Goal: Task Accomplishment & Management: Use online tool/utility

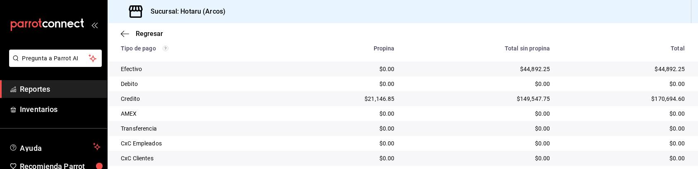
scroll to position [196, 0]
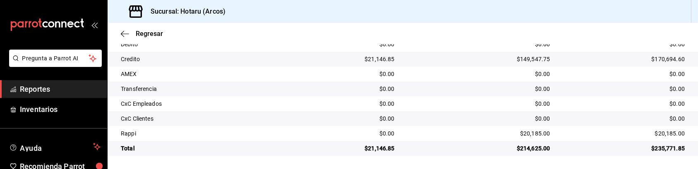
click at [440, 53] on td "$149,547.75" at bounding box center [479, 59] width 156 height 15
click at [63, 91] on span "Reportes" at bounding box center [60, 89] width 81 height 11
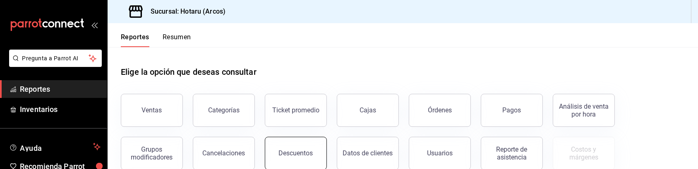
click at [292, 146] on button "Descuentos" at bounding box center [296, 153] width 62 height 33
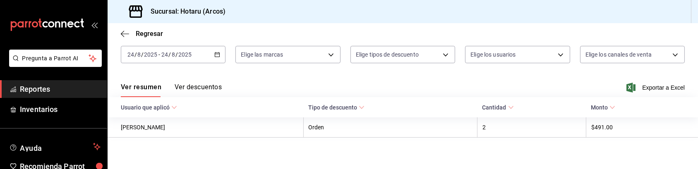
scroll to position [43, 0]
click at [217, 55] on icon "button" at bounding box center [217, 54] width 6 height 6
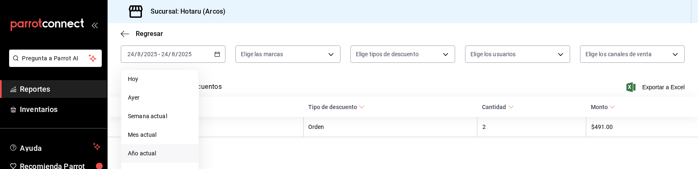
scroll to position [56, 0]
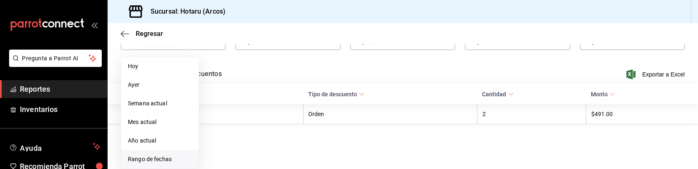
click at [163, 159] on span "Rango de fechas" at bounding box center [160, 159] width 64 height 9
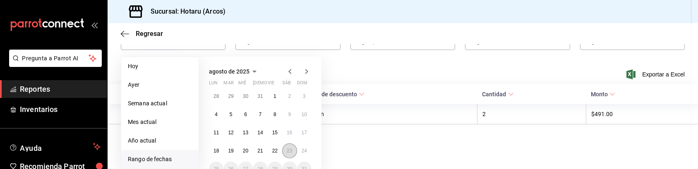
click at [284, 150] on button "23" at bounding box center [289, 151] width 14 height 15
click at [302, 151] on abbr "24" at bounding box center [304, 151] width 5 height 6
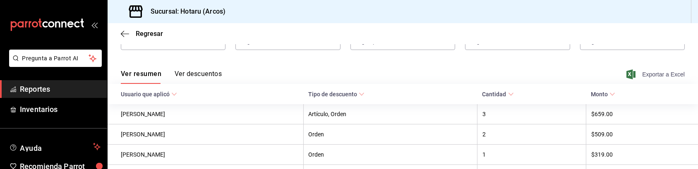
click at [655, 74] on span "Exportar a Excel" at bounding box center [656, 74] width 57 height 10
click at [77, 85] on span "Reportes" at bounding box center [60, 89] width 81 height 11
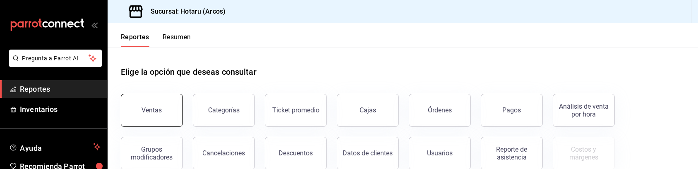
click at [145, 108] on div "Ventas" at bounding box center [152, 110] width 20 height 8
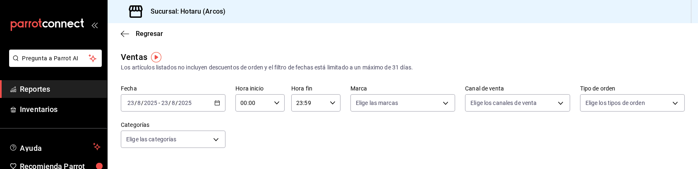
click at [215, 105] on icon "button" at bounding box center [217, 103] width 6 height 6
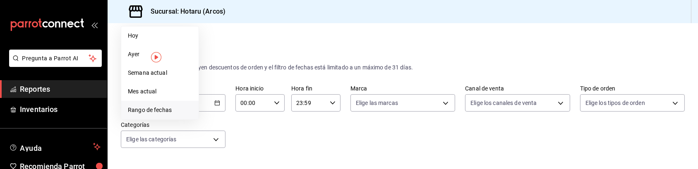
click at [171, 115] on span "Rango de fechas" at bounding box center [160, 110] width 64 height 9
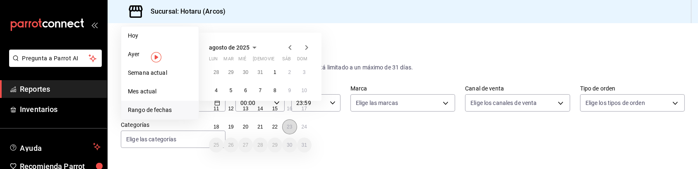
click at [288, 126] on abbr "23" at bounding box center [289, 127] width 5 height 6
click at [299, 128] on button "24" at bounding box center [304, 127] width 14 height 15
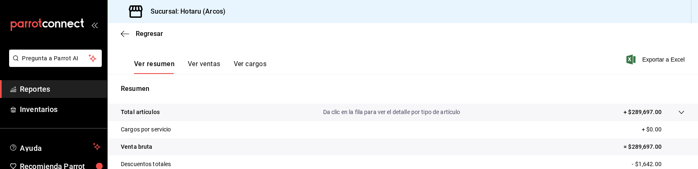
scroll to position [115, 0]
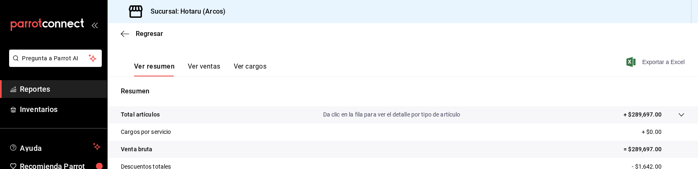
click at [645, 62] on span "Exportar a Excel" at bounding box center [656, 62] width 57 height 10
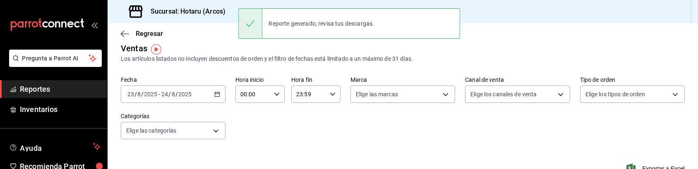
scroll to position [6, 0]
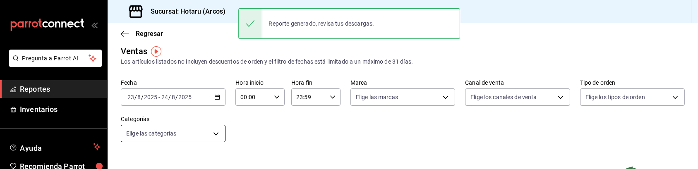
click at [216, 135] on body "Pregunta a Parrot AI Reportes Inventarios Ayuda Recomienda Parrot Caja Hotaru S…" at bounding box center [349, 84] width 698 height 169
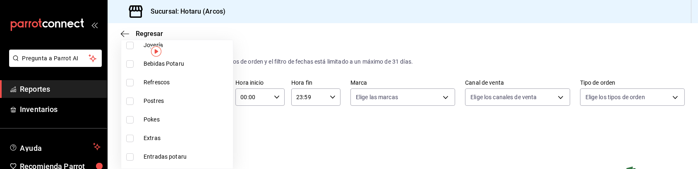
scroll to position [610, 0]
click at [148, 102] on span "Postres" at bounding box center [187, 100] width 86 height 9
type input "cd5395b2-1c44-4911-bc6a-3e113ce3a6aa"
checkbox input "true"
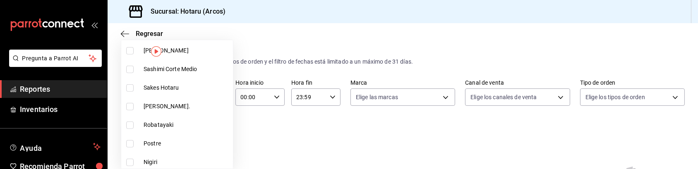
scroll to position [1082, 0]
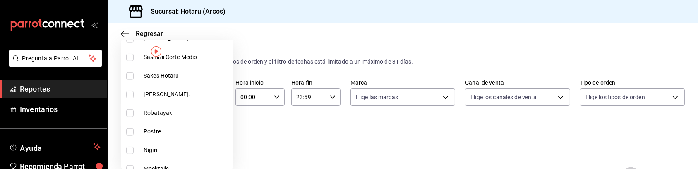
click at [131, 132] on input "checkbox" at bounding box center [129, 131] width 7 height 7
checkbox input "true"
type input "cd5395b2-1c44-4911-bc6a-3e113ce3a6aa,b6a59378-c3ff-41b9-a2b5-b1f87fd6afd2"
click at [286, 126] on div at bounding box center [349, 84] width 698 height 169
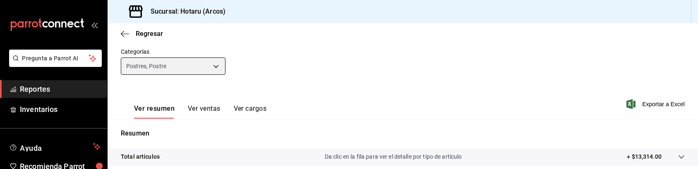
scroll to position [74, 0]
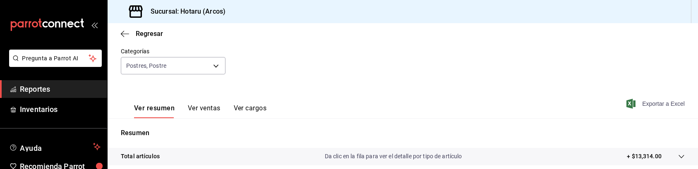
click at [647, 103] on span "Exportar a Excel" at bounding box center [656, 104] width 57 height 10
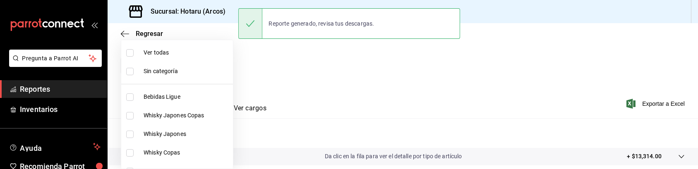
click at [212, 60] on body "Pregunta a Parrot AI Reportes Inventarios Ayuda Recomienda Parrot Caja Hotaru S…" at bounding box center [349, 84] width 698 height 169
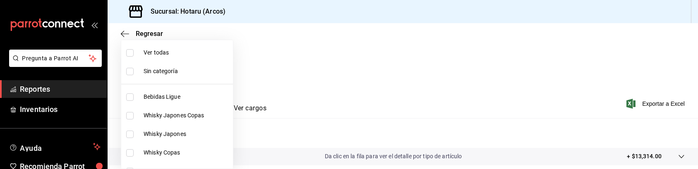
click at [128, 53] on input "checkbox" at bounding box center [129, 52] width 7 height 7
checkbox input "true"
type input "af0fa7ff-854a-4bfb-817f-8061951aea4b,98c40ba0-5fcc-40b0-ad47-58e6283fb45d,d8773…"
checkbox input "true"
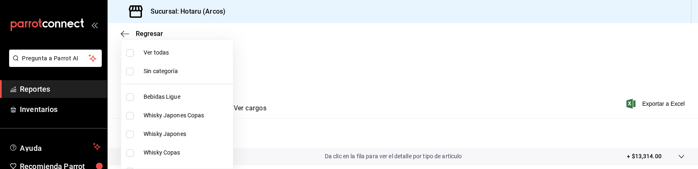
checkbox input "true"
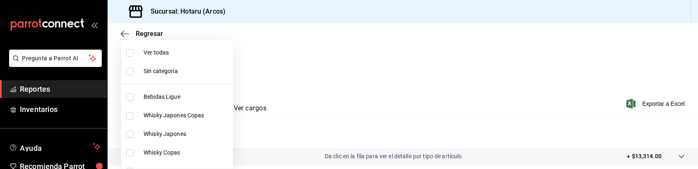
checkbox input "true"
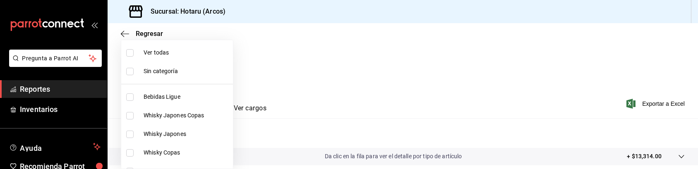
checkbox input "true"
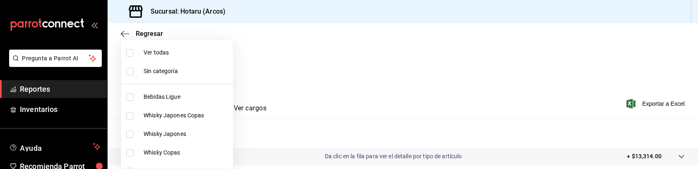
checkbox input "true"
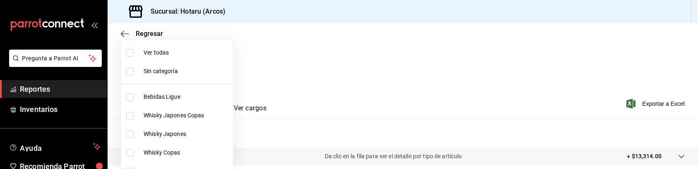
checkbox input "true"
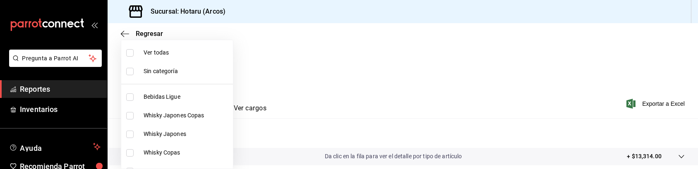
checkbox input "true"
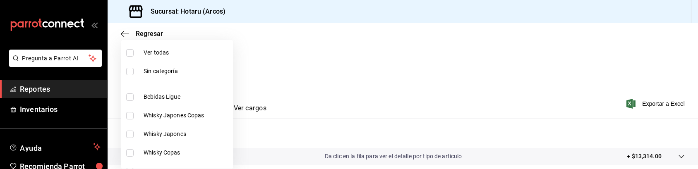
checkbox input "true"
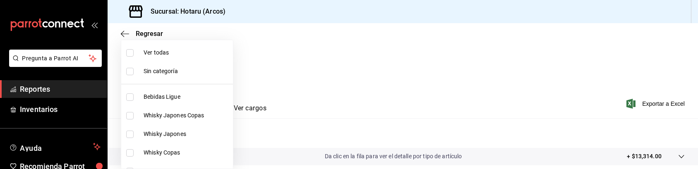
checkbox input "true"
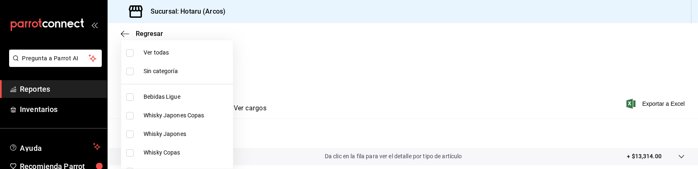
checkbox input "true"
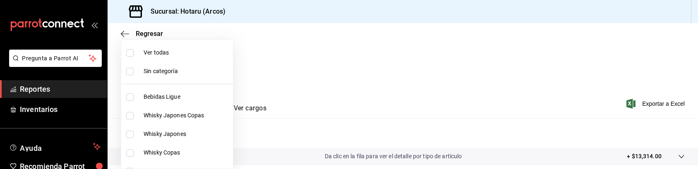
checkbox input "true"
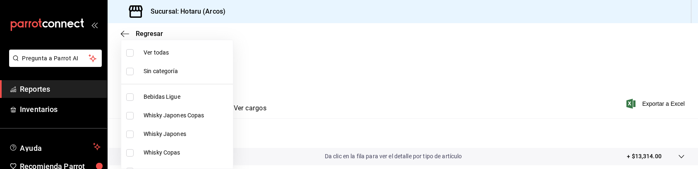
checkbox input "true"
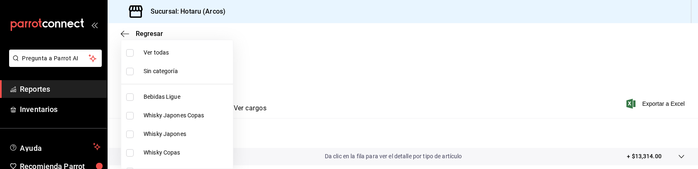
checkbox input "true"
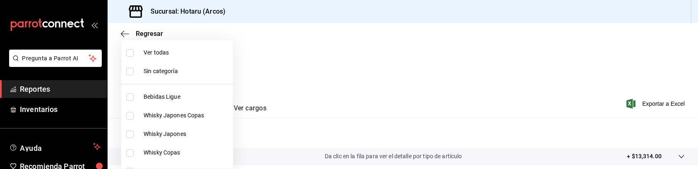
checkbox input "true"
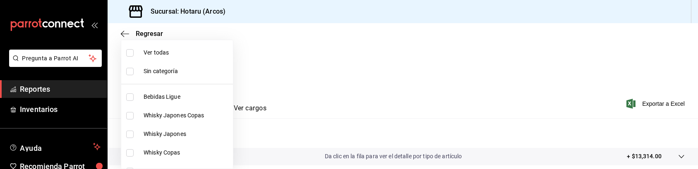
checkbox input "true"
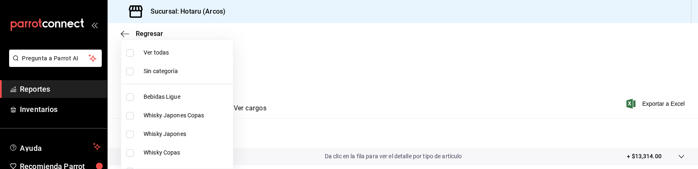
checkbox input "true"
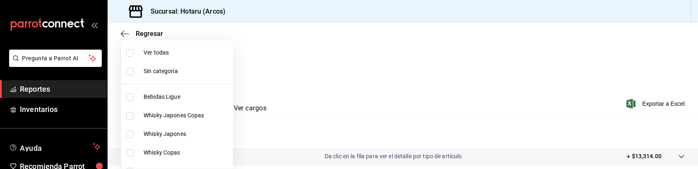
checkbox input "true"
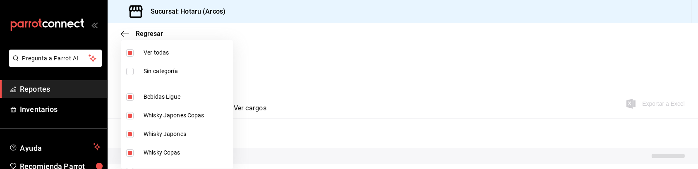
click at [128, 53] on input "checkbox" at bounding box center [129, 52] width 7 height 7
checkbox input "false"
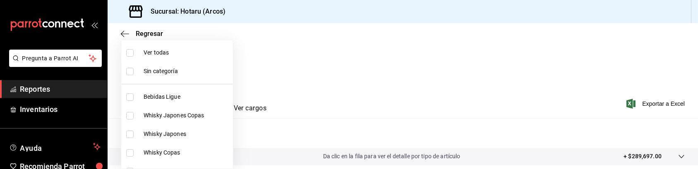
checkbox input "false"
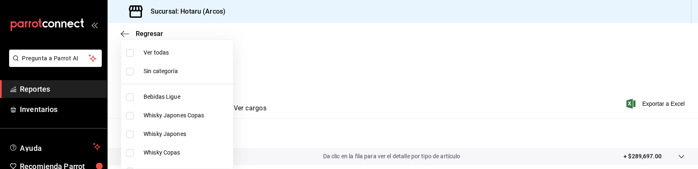
checkbox input "false"
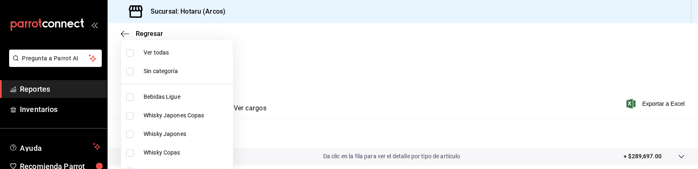
checkbox input "false"
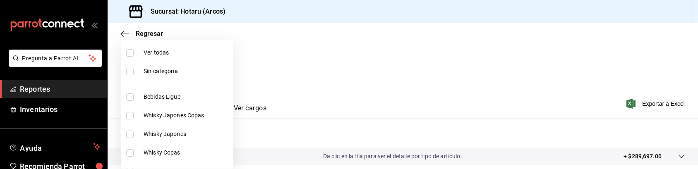
checkbox input "false"
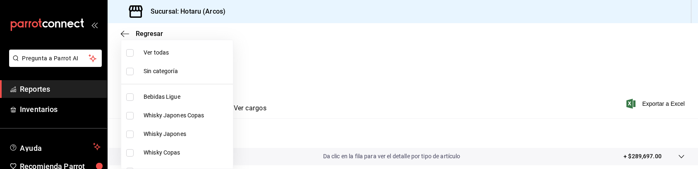
checkbox input "false"
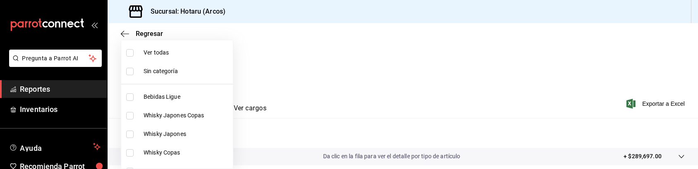
checkbox input "false"
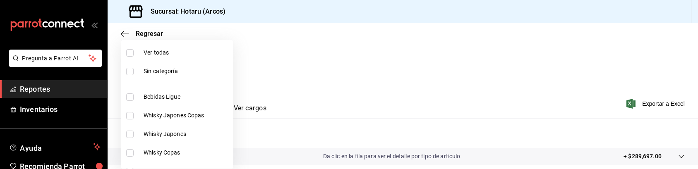
checkbox input "false"
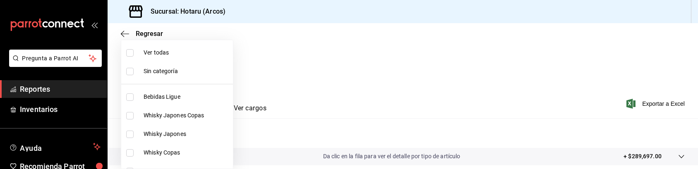
checkbox input "false"
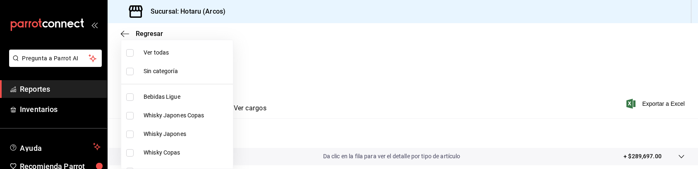
checkbox input "false"
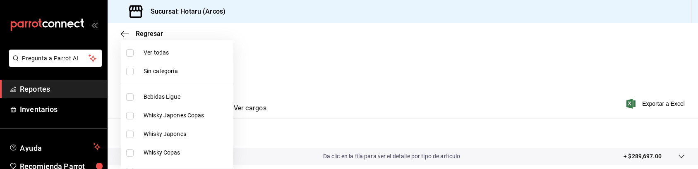
checkbox input "false"
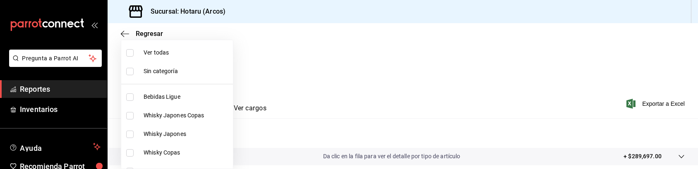
checkbox input "false"
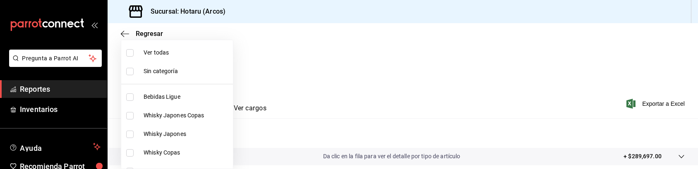
checkbox input "false"
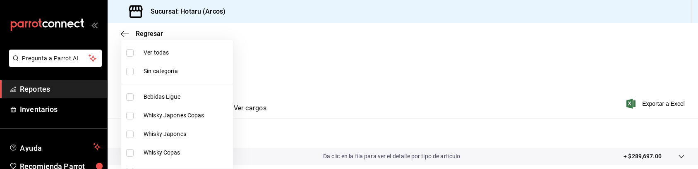
checkbox input "false"
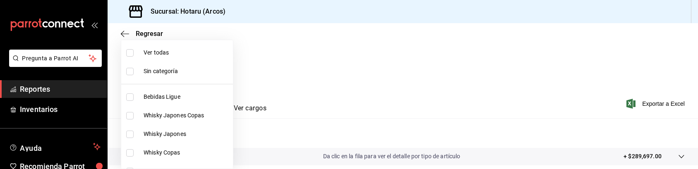
checkbox input "false"
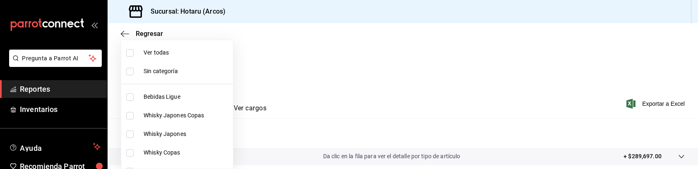
checkbox input "false"
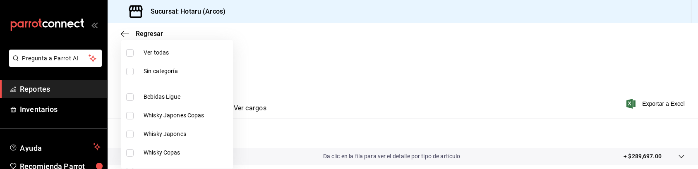
checkbox input "false"
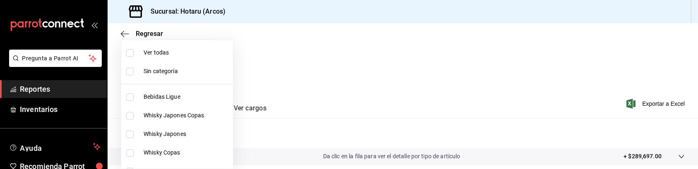
checkbox input "false"
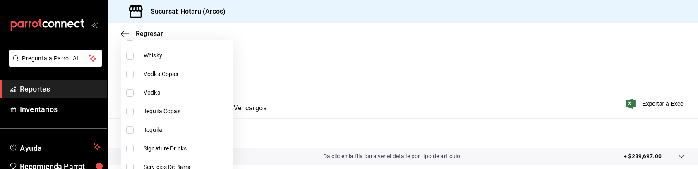
scroll to position [121, 0]
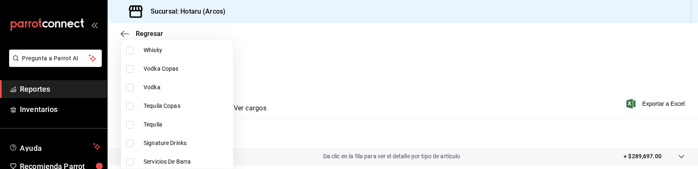
click at [129, 140] on input "checkbox" at bounding box center [129, 143] width 7 height 7
checkbox input "true"
type input "5307b469-9f11-48b6-9270-130bdb8be837"
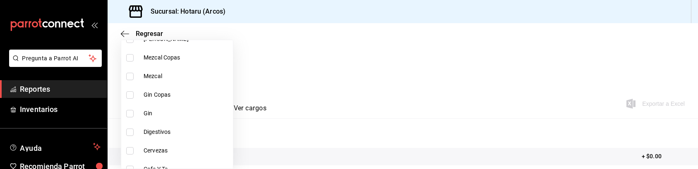
scroll to position [285, 0]
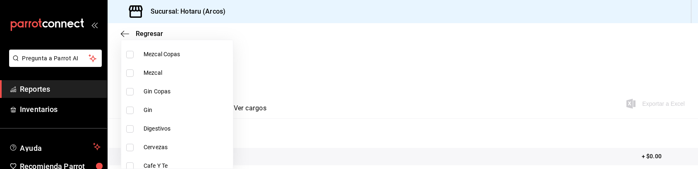
click at [129, 129] on input "checkbox" at bounding box center [129, 128] width 7 height 7
checkbox input "true"
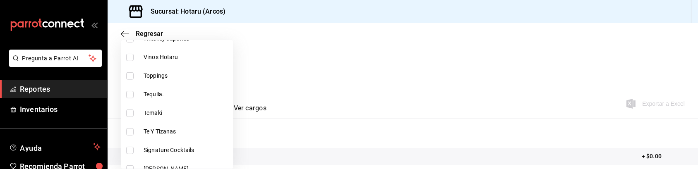
scroll to position [965, 0]
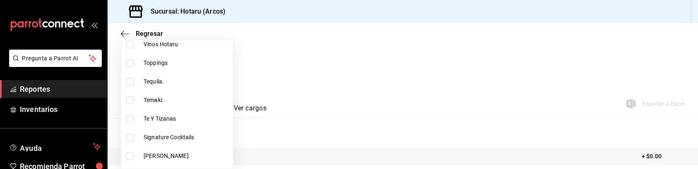
click at [129, 132] on li "Signature Cocktails" at bounding box center [177, 137] width 112 height 19
type input "5307b469-9f11-48b6-9270-130bdb8be837,4fad770b-dbaa-4d21-ac20-ae956538371f,d405d…"
checkbox input "true"
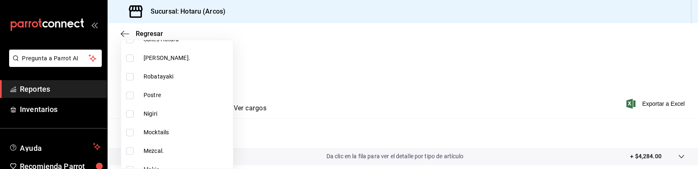
scroll to position [1119, 0]
click at [129, 132] on input "checkbox" at bounding box center [129, 132] width 7 height 7
checkbox input "true"
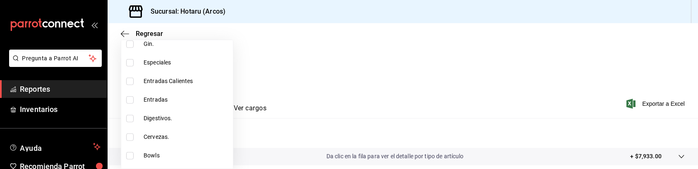
scroll to position [1397, 0]
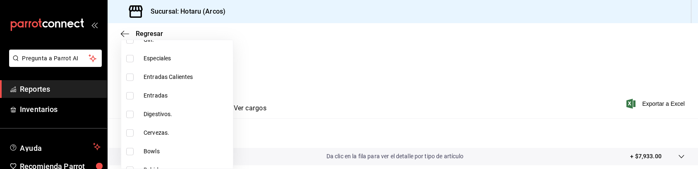
click at [126, 109] on li "Digestivos." at bounding box center [177, 114] width 112 height 19
type input "5307b469-9f11-48b6-9270-130bdb8be837,4fad770b-dbaa-4d21-ac20-ae956538371f,d405d…"
checkbox input "true"
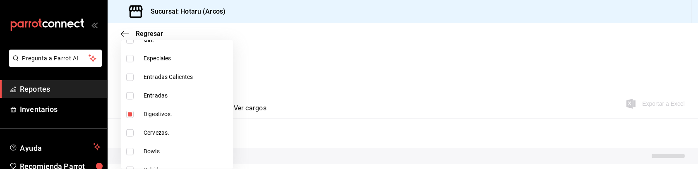
scroll to position [1426, 0]
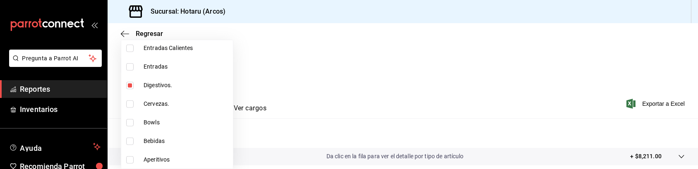
click at [132, 157] on input "checkbox" at bounding box center [129, 159] width 7 height 7
checkbox input "true"
type input "5307b469-9f11-48b6-9270-130bdb8be837,4fad770b-dbaa-4d21-ac20-ae956538371f,d405d…"
click at [364, 66] on div at bounding box center [349, 84] width 698 height 169
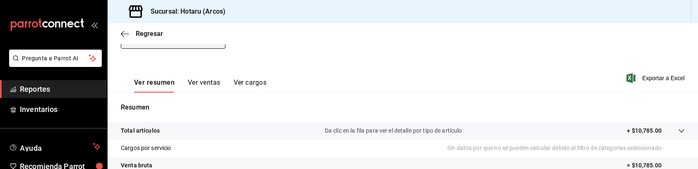
scroll to position [100, 0]
click at [643, 75] on span "Exportar a Excel" at bounding box center [656, 77] width 57 height 10
